Goal: Navigation & Orientation: Find specific page/section

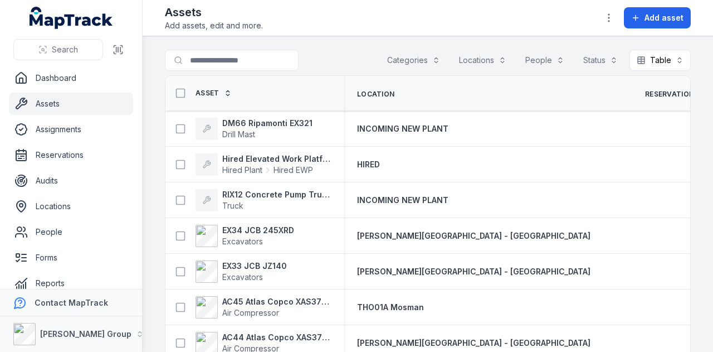
scroll to position [4847, 0]
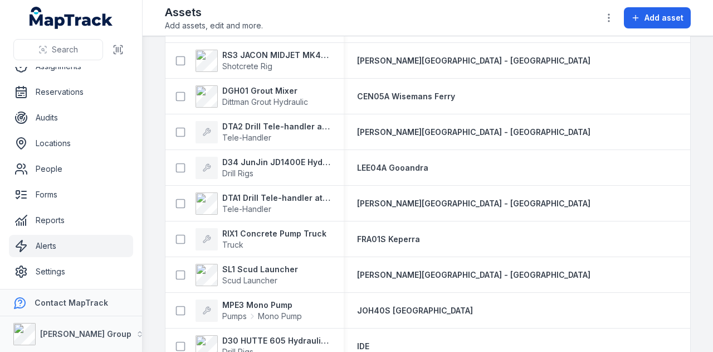
click at [69, 245] on link "Alerts" at bounding box center [71, 246] width 124 height 22
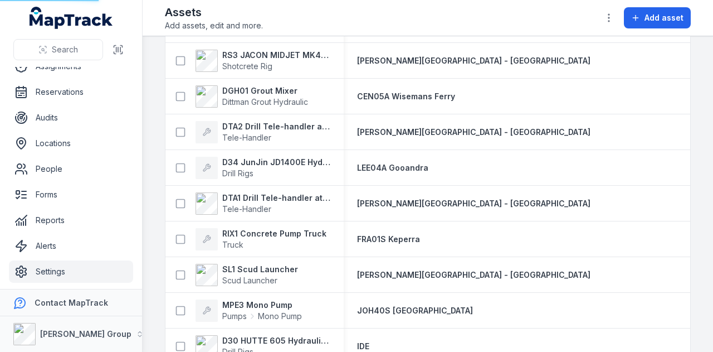
click at [89, 273] on link "Settings" at bounding box center [71, 271] width 124 height 22
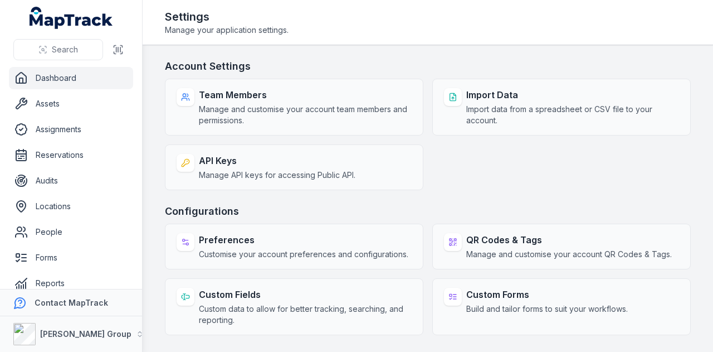
click at [57, 70] on link "Dashboard" at bounding box center [71, 78] width 124 height 22
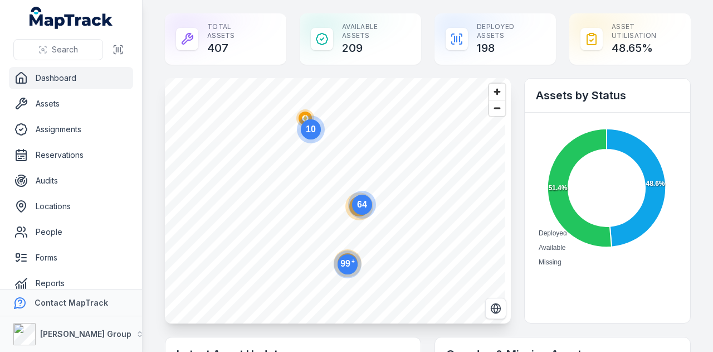
click at [318, 132] on circle at bounding box center [311, 129] width 20 height 20
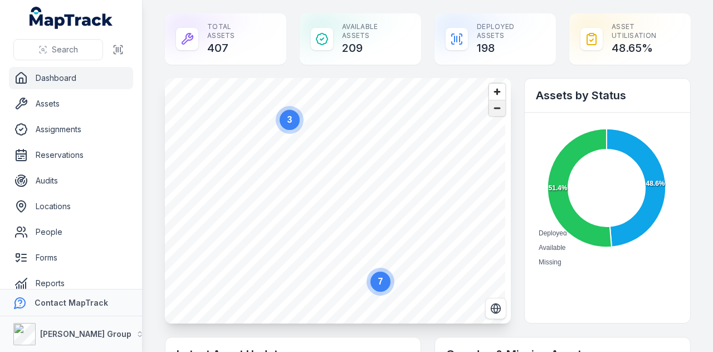
click at [490, 110] on span "Zoom out" at bounding box center [497, 108] width 16 height 16
click at [492, 109] on span "Zoom out" at bounding box center [497, 108] width 16 height 16
click at [491, 111] on span "Zoom out" at bounding box center [497, 108] width 16 height 16
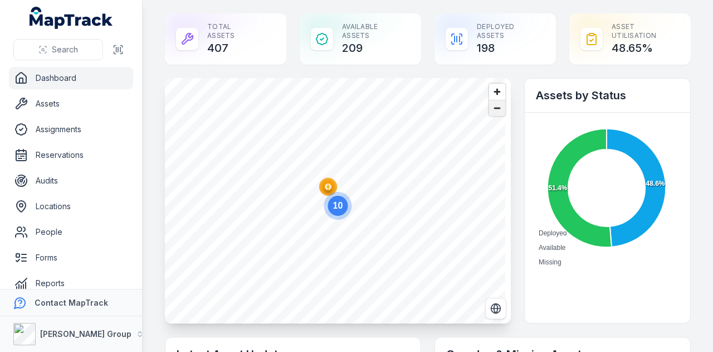
click at [491, 111] on span "Zoom out" at bounding box center [497, 108] width 16 height 16
click at [490, 112] on span "Zoom out" at bounding box center [497, 108] width 16 height 16
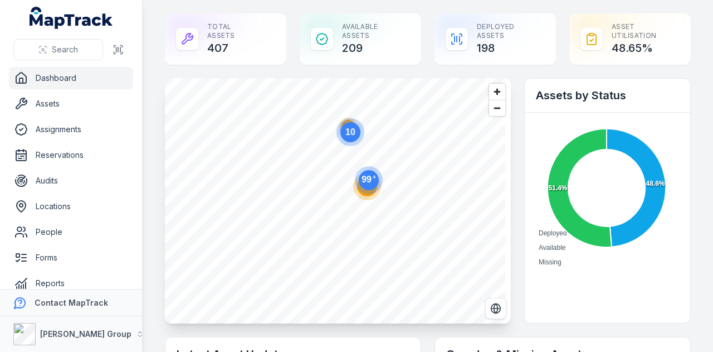
click at [361, 192] on circle at bounding box center [369, 180] width 28 height 28
click at [361, 192] on circle at bounding box center [368, 185] width 28 height 28
click at [373, 193] on circle at bounding box center [371, 189] width 20 height 20
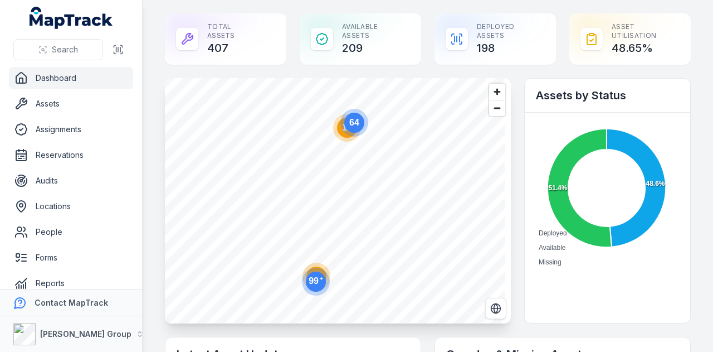
click at [343, 137] on icon "64" at bounding box center [354, 122] width 33 height 33
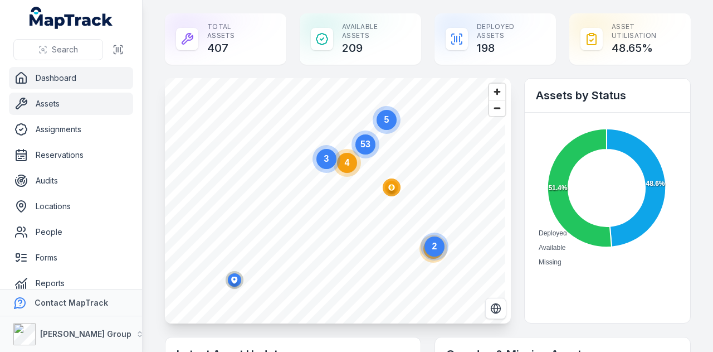
click at [58, 105] on link "Assets" at bounding box center [71, 104] width 124 height 22
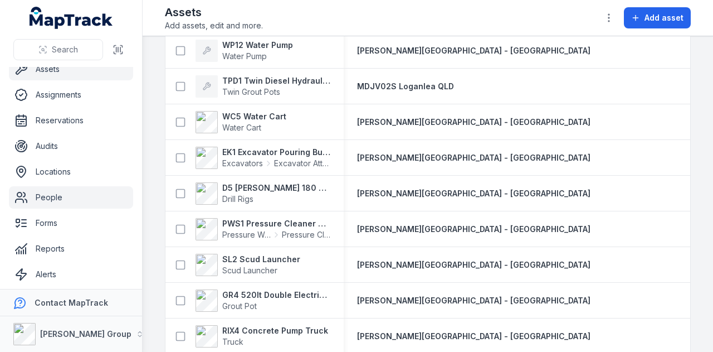
scroll to position [63, 0]
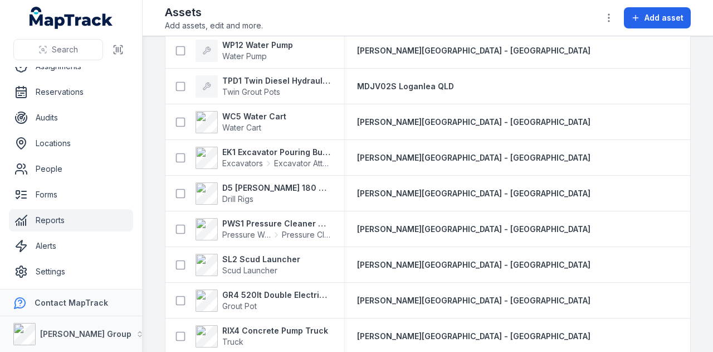
click at [90, 210] on link "Reports" at bounding box center [71, 220] width 124 height 22
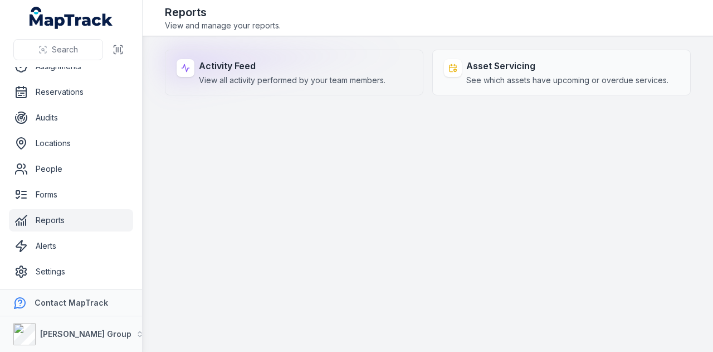
click at [284, 88] on div "Activity Feed View all activity performed by your team members." at bounding box center [294, 73] width 259 height 46
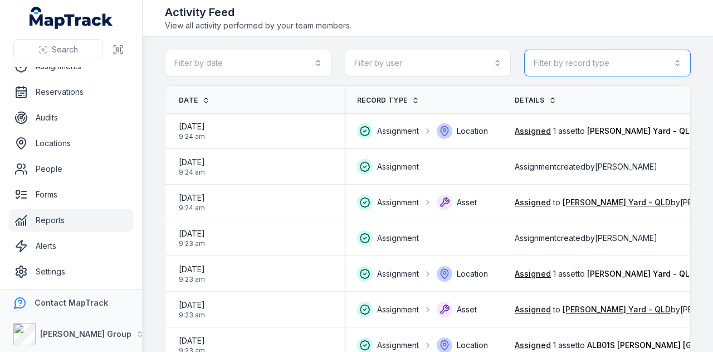
click at [609, 59] on button "Filter by record type" at bounding box center [607, 63] width 167 height 27
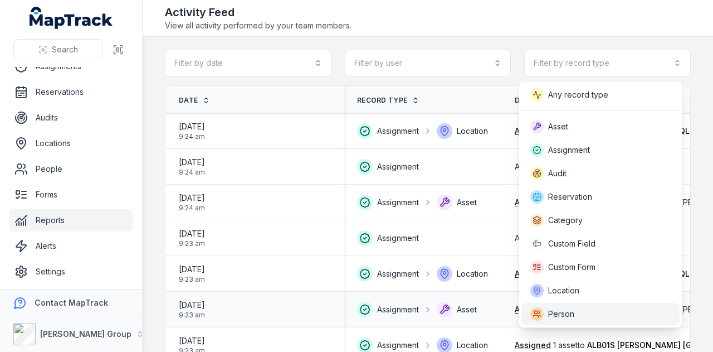
click at [592, 310] on div "Person" at bounding box center [601, 313] width 140 height 13
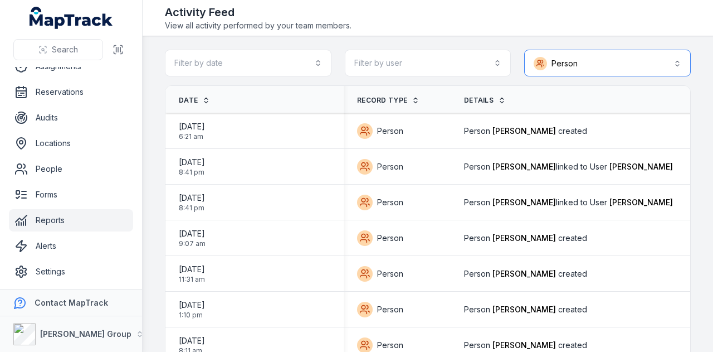
click at [611, 70] on button "Person ******" at bounding box center [607, 63] width 167 height 27
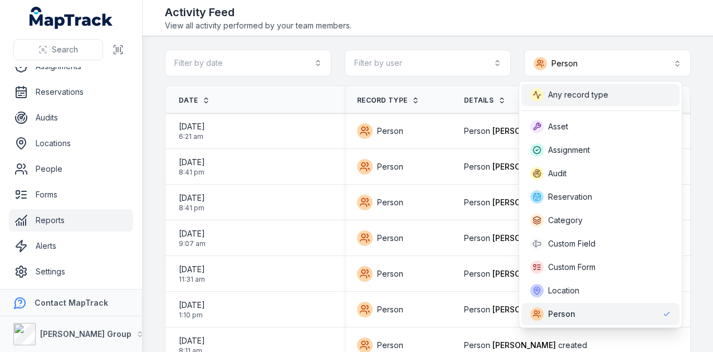
click at [602, 90] on span "Any record type" at bounding box center [578, 94] width 60 height 11
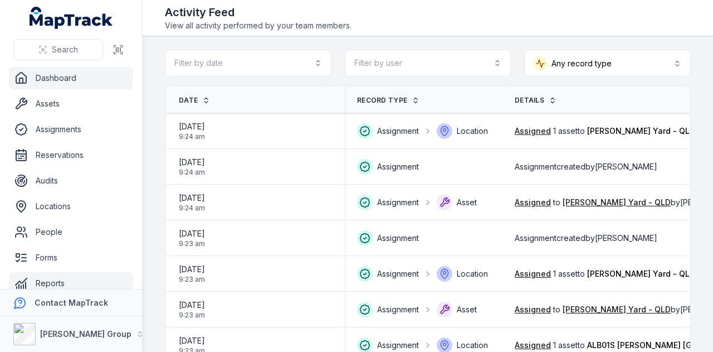
click at [84, 79] on link "Dashboard" at bounding box center [71, 78] width 124 height 22
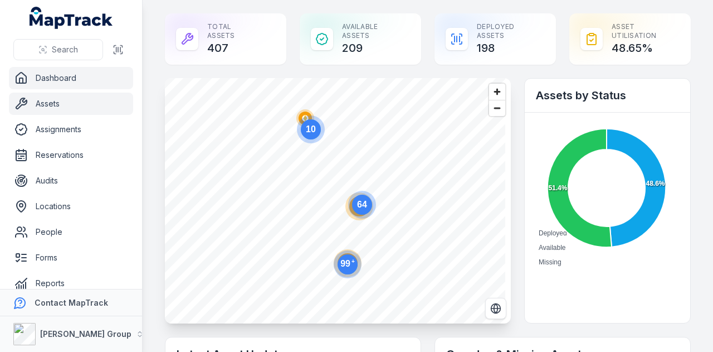
click at [82, 106] on link "Assets" at bounding box center [71, 104] width 124 height 22
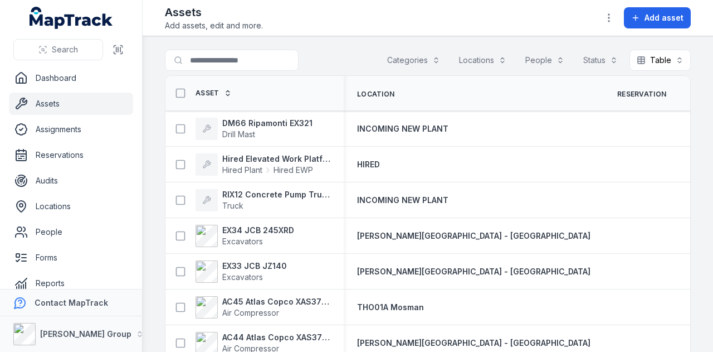
click at [411, 54] on button "Categories" at bounding box center [413, 60] width 67 height 21
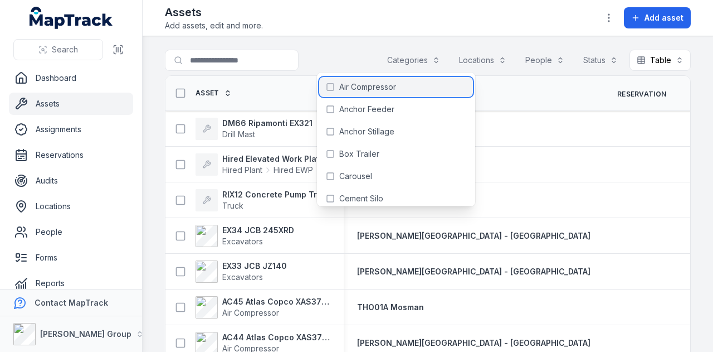
click at [405, 81] on div "Air Compressor" at bounding box center [396, 87] width 154 height 20
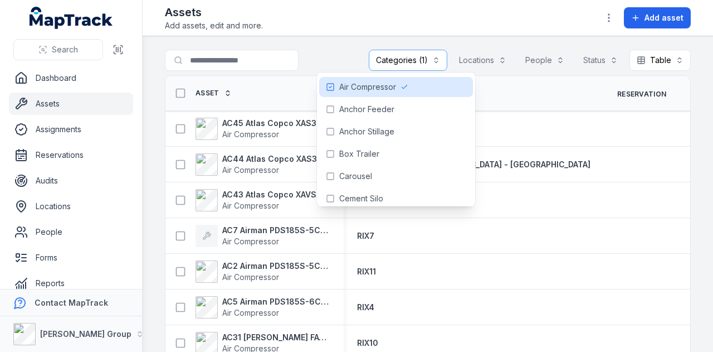
click at [312, 33] on header "Toggle Navigation Assets Add assets, edit and more. Add asset" at bounding box center [428, 18] width 571 height 36
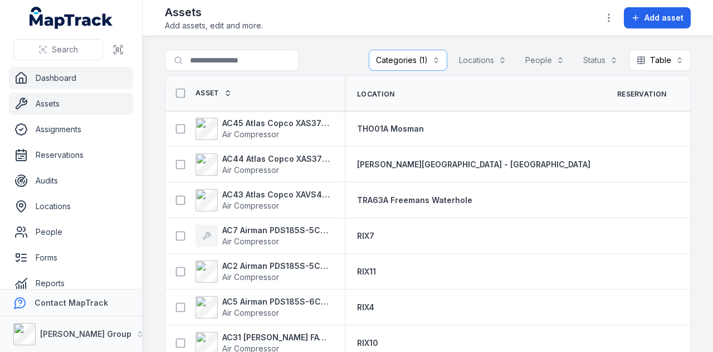
click at [95, 83] on link "Dashboard" at bounding box center [71, 78] width 124 height 22
